Goal: Transaction & Acquisition: Purchase product/service

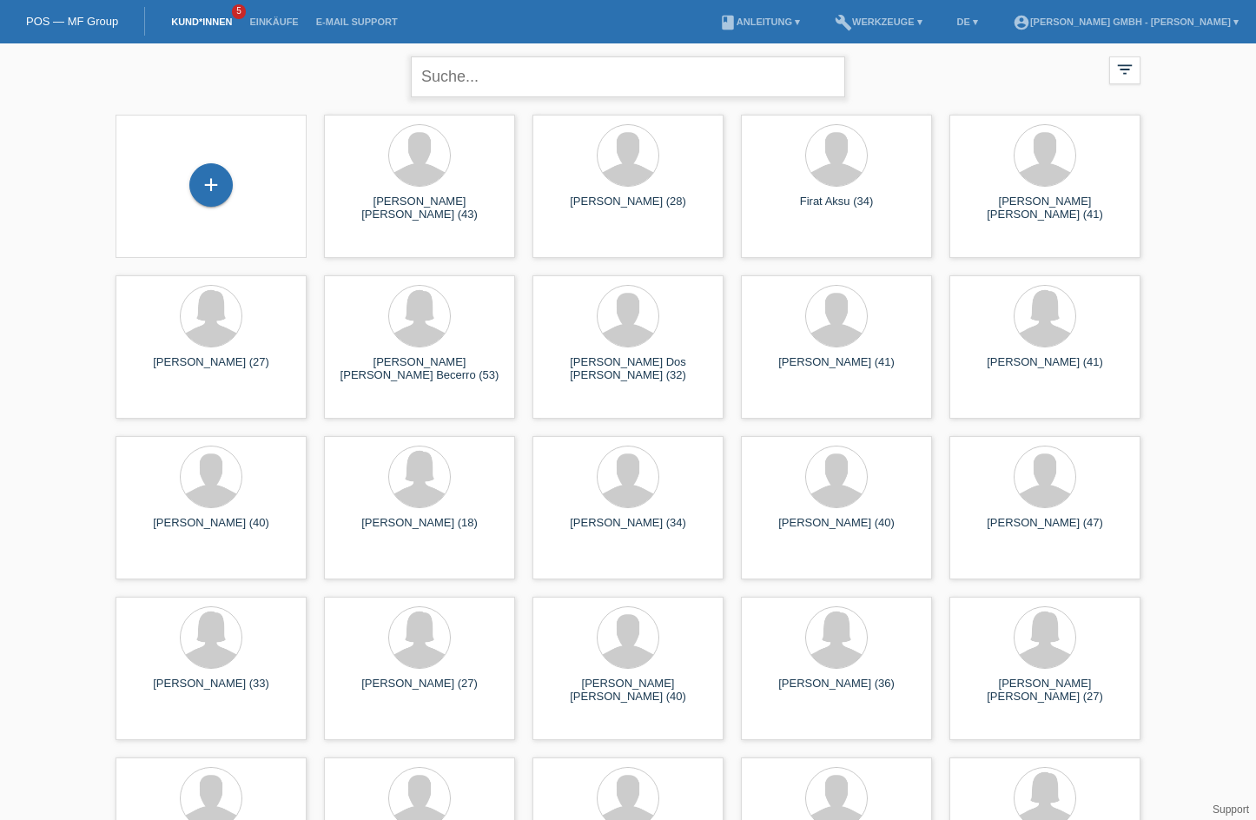
click at [479, 82] on input "text" at bounding box center [628, 76] width 434 height 41
type input "doege"
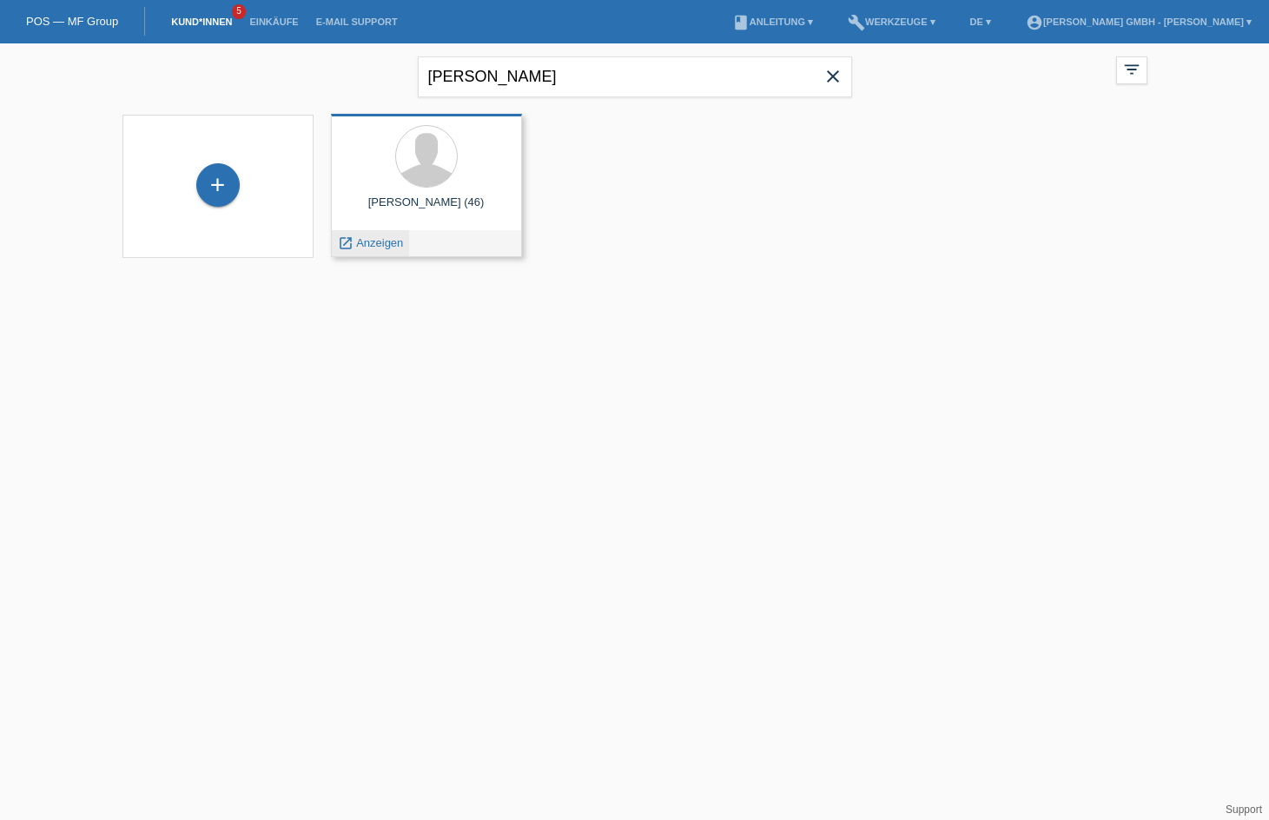
click at [393, 241] on span "Anzeigen" at bounding box center [379, 242] width 47 height 13
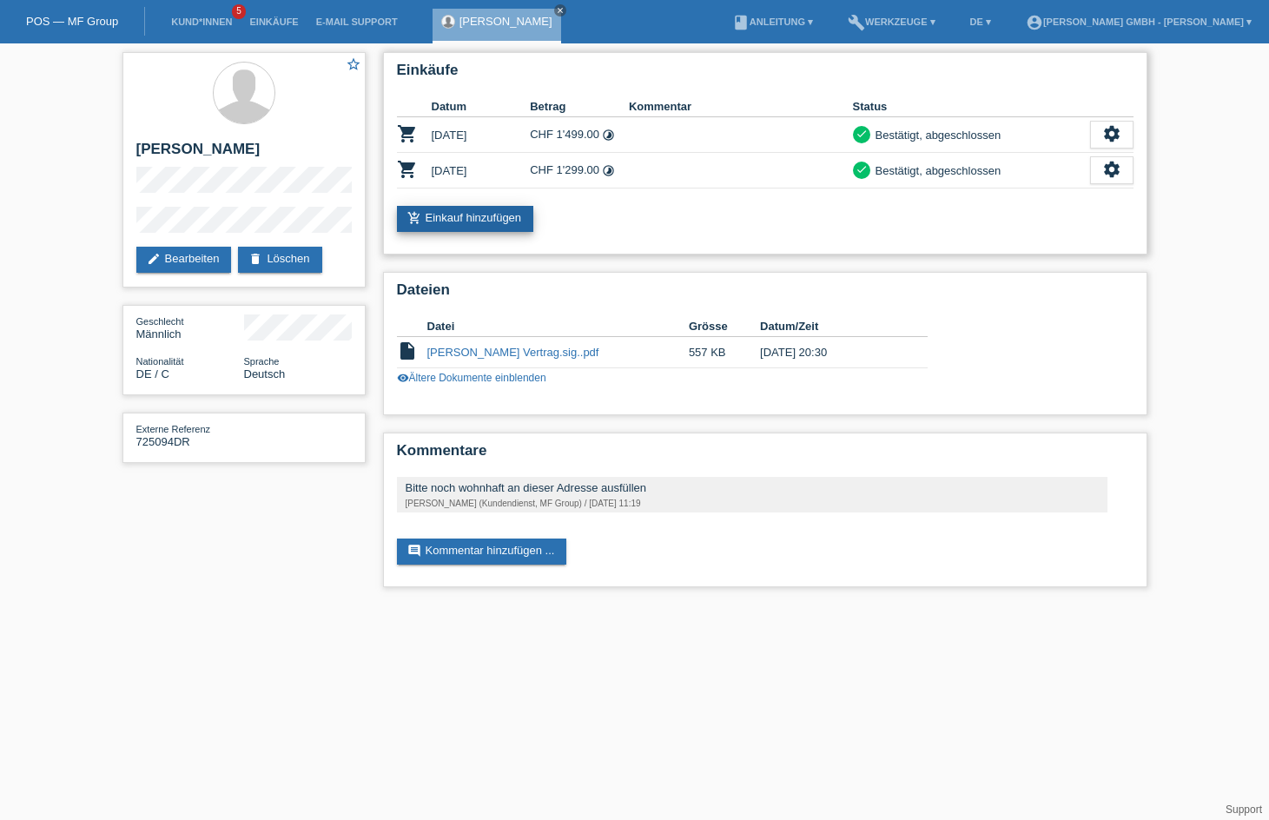
click at [503, 209] on link "add_shopping_cart Einkauf hinzufügen" at bounding box center [465, 219] width 137 height 26
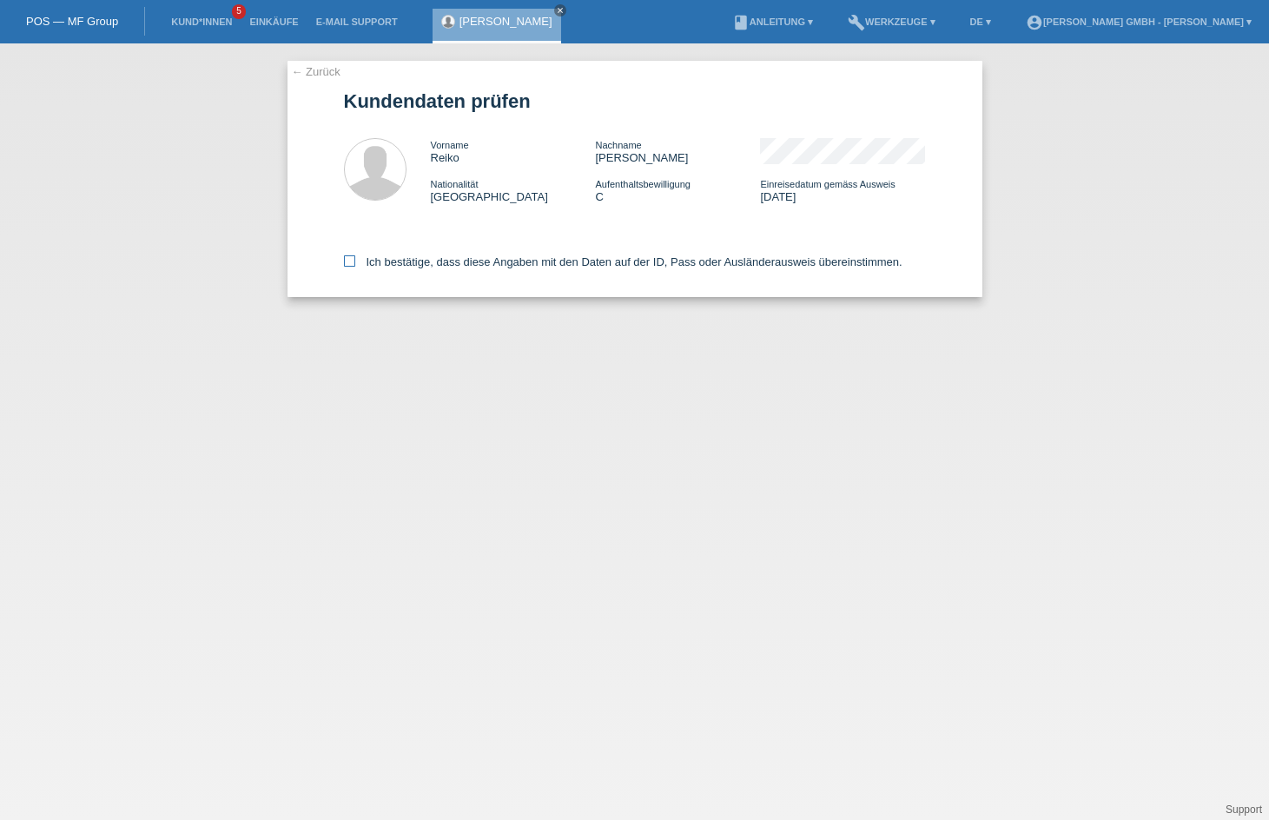
click at [344, 261] on icon at bounding box center [349, 260] width 11 height 11
click at [344, 261] on input "Ich bestätige, dass diese Angaben mit den Daten auf der ID, Pass oder Ausländer…" at bounding box center [349, 260] width 11 height 11
checkbox input "true"
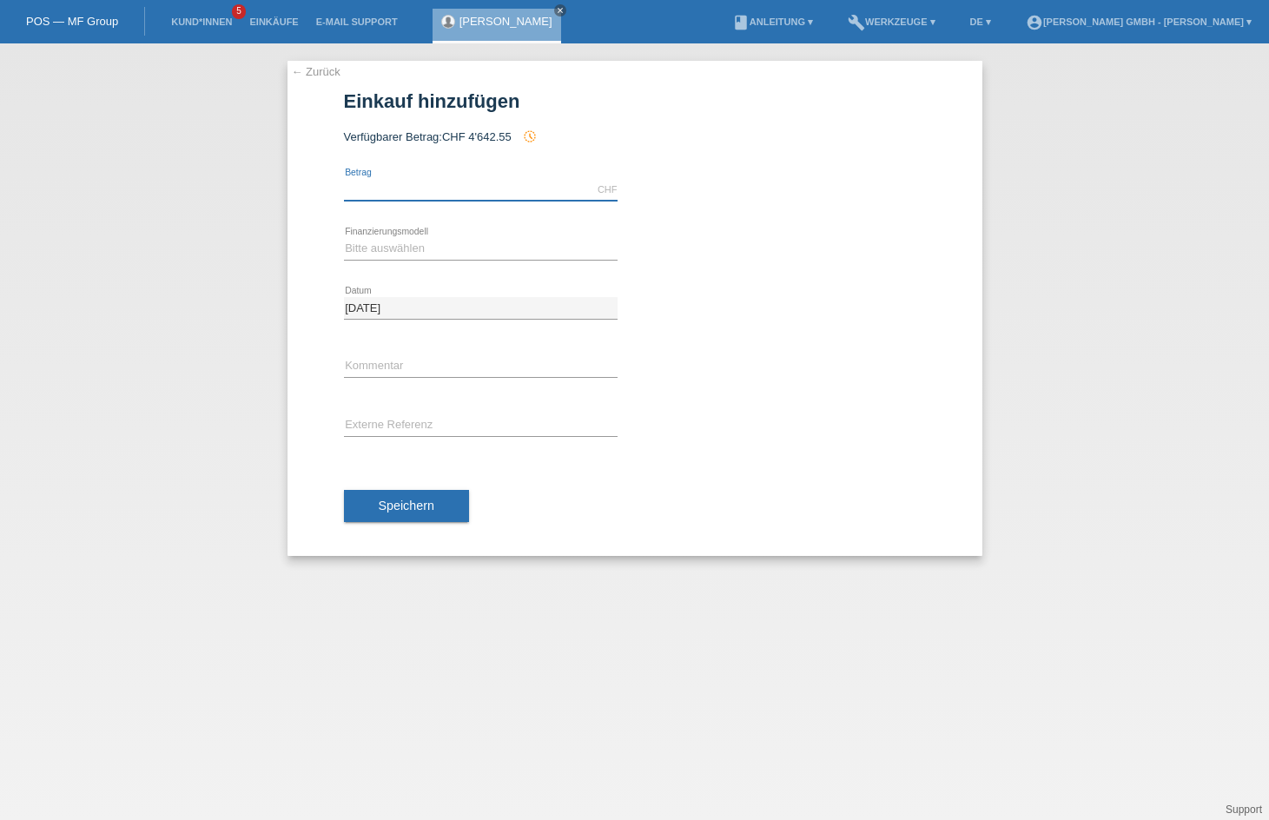
click at [404, 192] on input "text" at bounding box center [481, 190] width 274 height 22
type input "792.00"
click at [400, 250] on select "Bitte auswählen Kauf auf Rechnung mit Teilzahlungsoption Fixe Raten" at bounding box center [481, 248] width 274 height 21
select select "198"
click at [344, 238] on select "Bitte auswählen Kauf auf Rechnung mit Teilzahlungsoption Fixe Raten" at bounding box center [481, 248] width 274 height 21
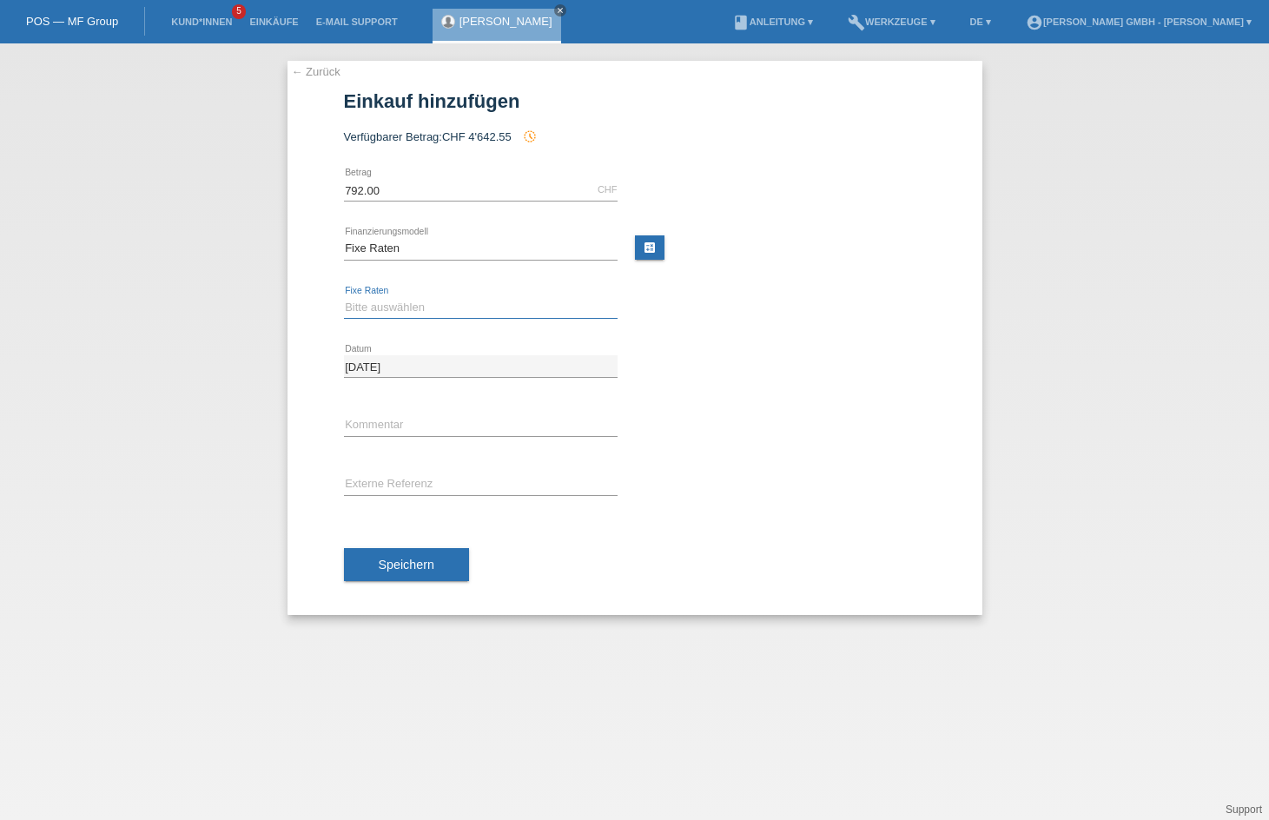
click at [380, 308] on select "Bitte auswählen 12 Raten 24 Raten" at bounding box center [481, 307] width 274 height 21
select select "532"
click at [344, 297] on select "Bitte auswählen 12 Raten 24 Raten" at bounding box center [481, 307] width 274 height 21
click at [400, 486] on input "text" at bounding box center [481, 484] width 274 height 22
paste input "725010643RD"
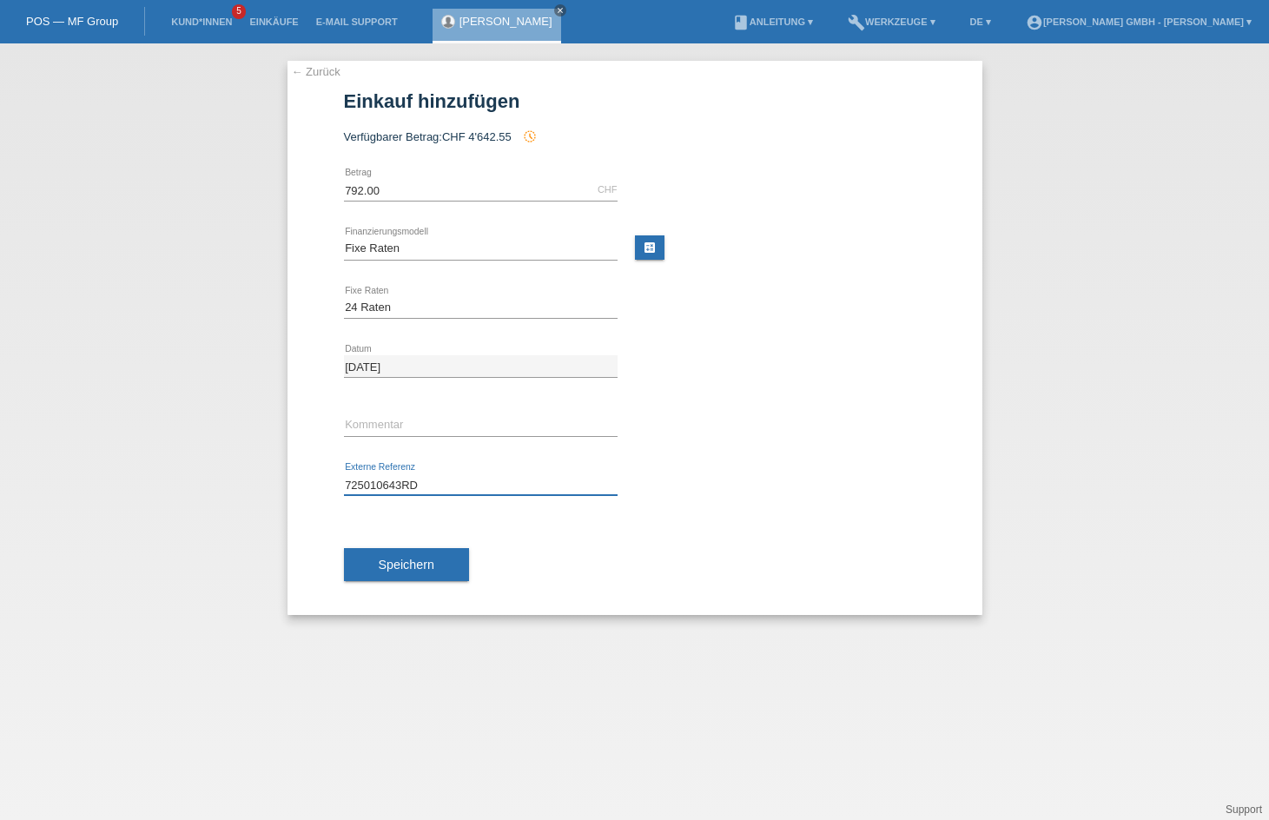
type input "725010643RD"
click at [702, 559] on div "Speichern" at bounding box center [635, 564] width 582 height 101
click at [429, 567] on span "Speichern" at bounding box center [407, 565] width 56 height 14
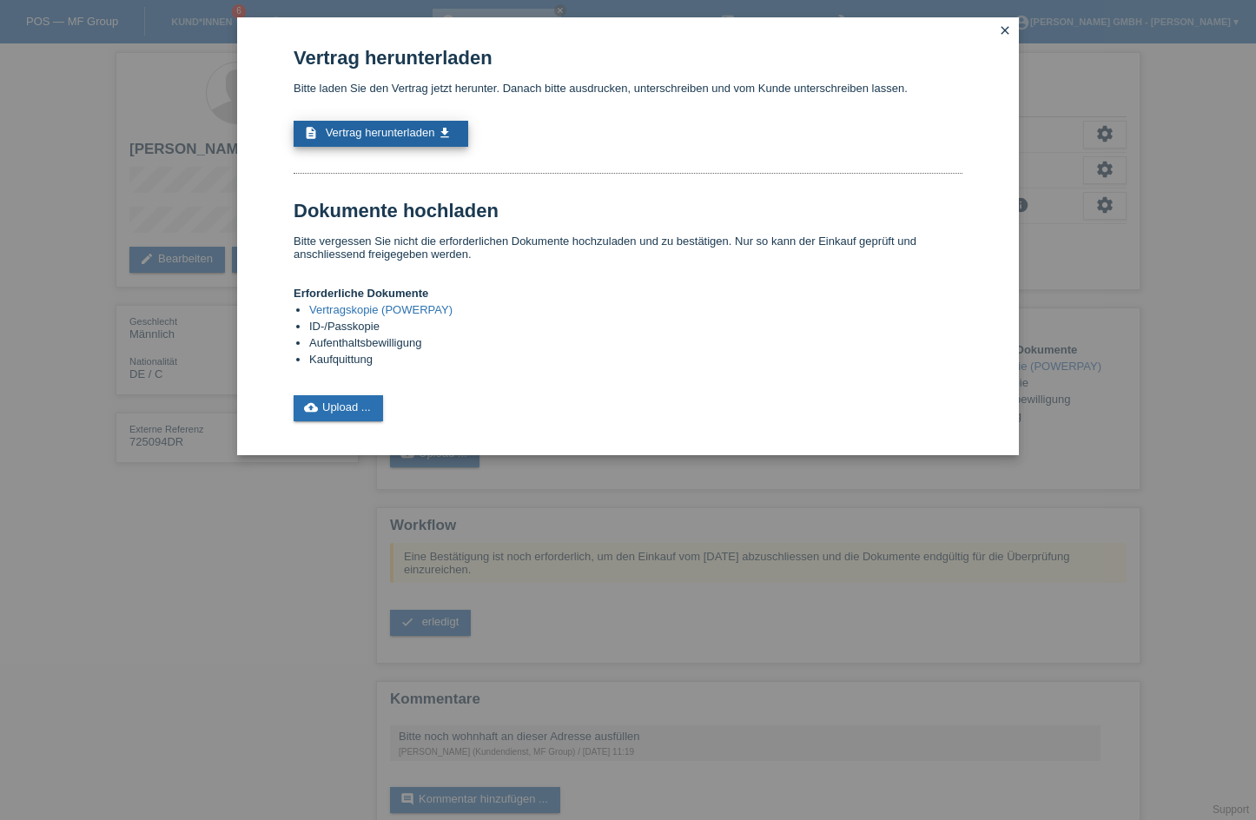
click at [397, 135] on span "Vertrag herunterladen" at bounding box center [380, 132] width 109 height 13
click at [344, 407] on link "cloud_upload Upload ..." at bounding box center [338, 408] width 89 height 26
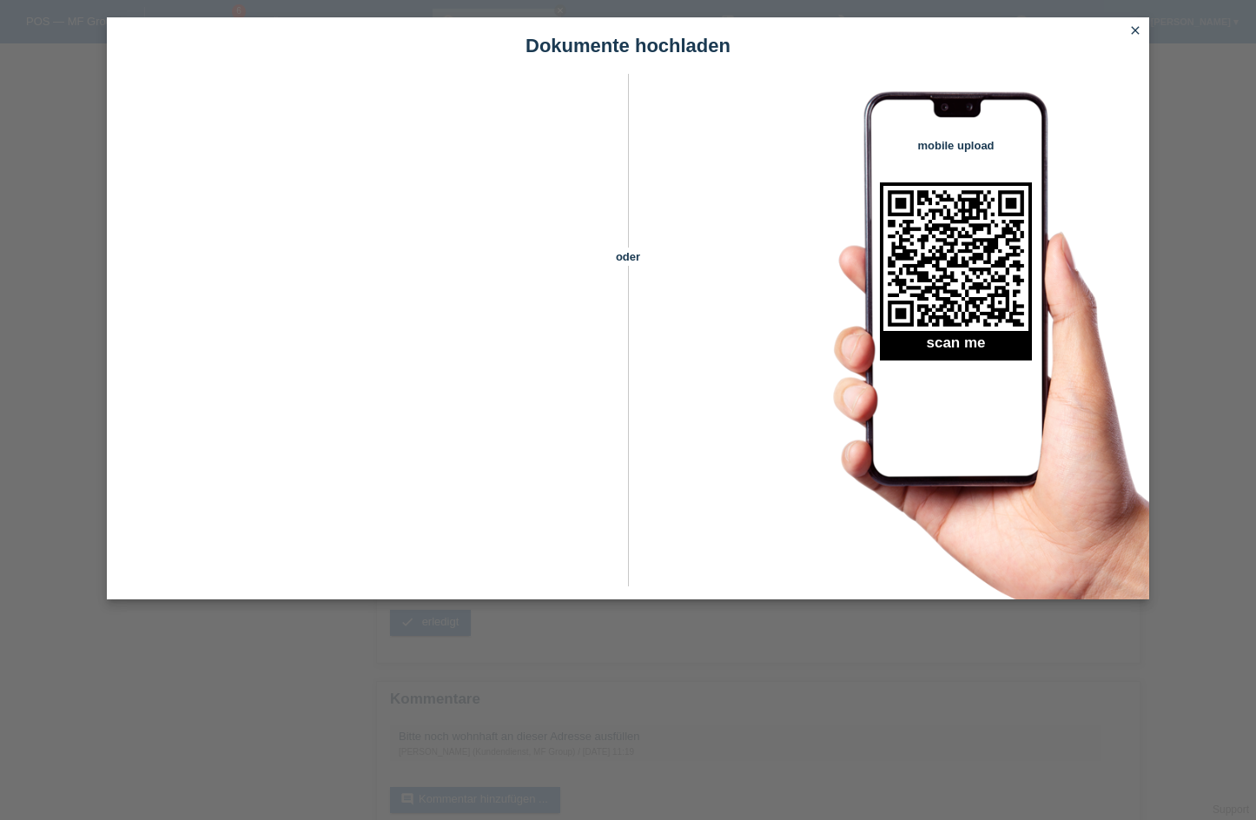
click at [1133, 30] on icon "close" at bounding box center [1135, 30] width 14 height 14
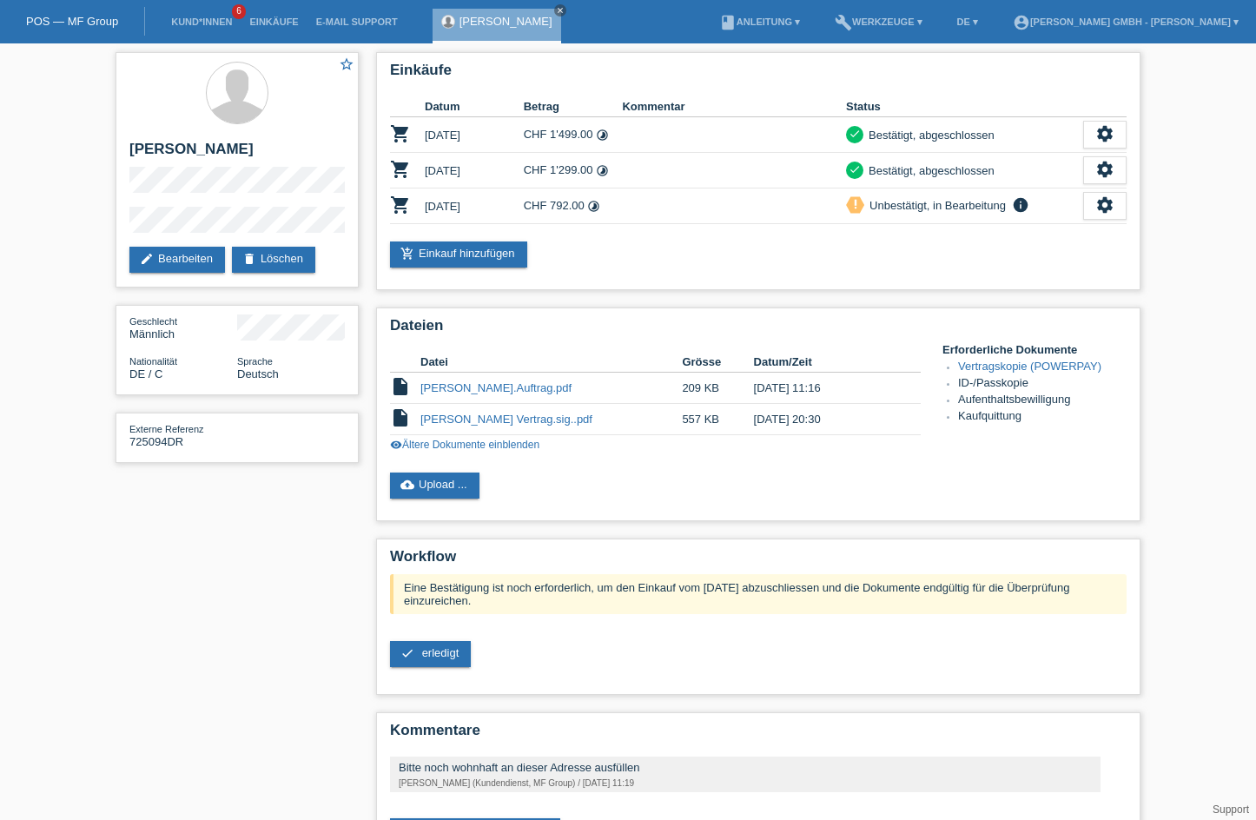
click at [234, 603] on div "star_border [PERSON_NAME] edit Bearbeiten delete Löschen Geschlecht Männlich Na…" at bounding box center [628, 463] width 1042 height 841
